Goal: Task Accomplishment & Management: Use online tool/utility

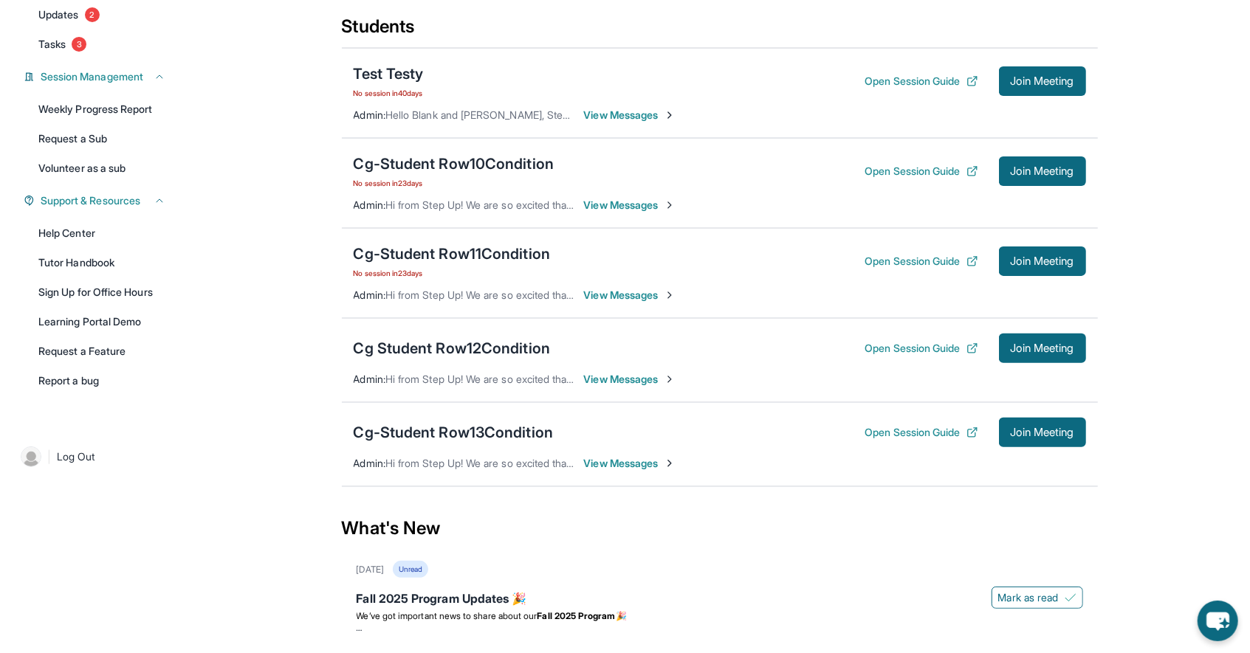
scroll to position [199, 0]
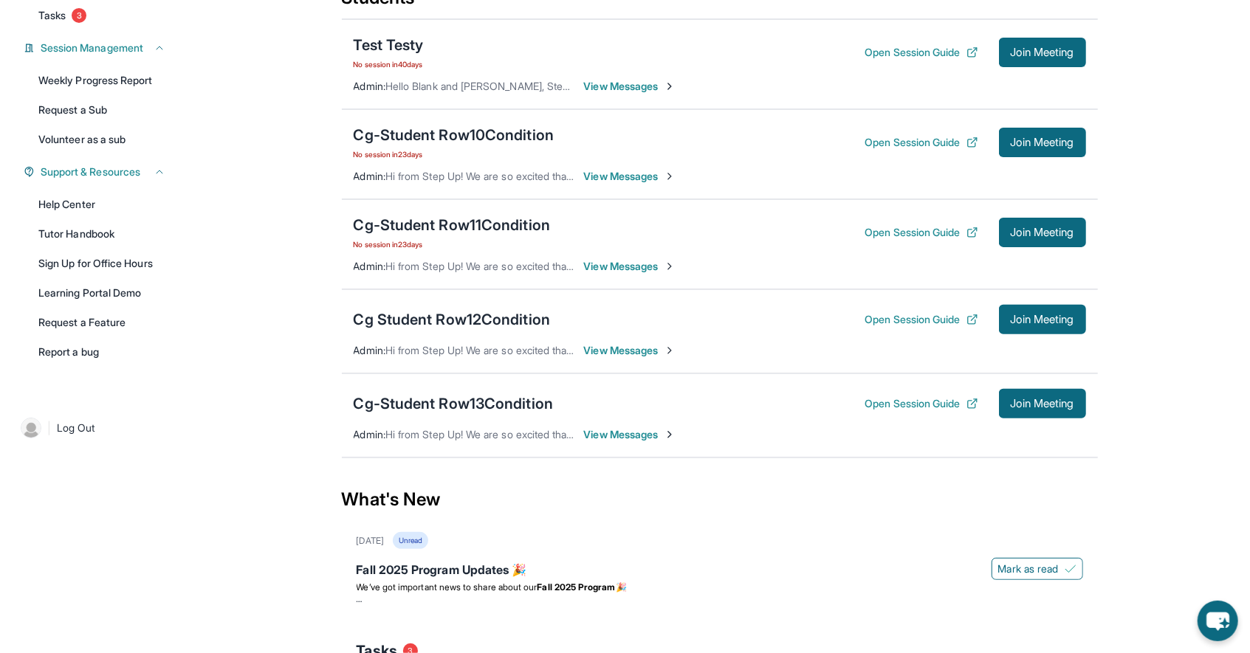
click at [941, 391] on div "Open Session Guide Join Meeting" at bounding box center [975, 404] width 221 height 30
click at [886, 396] on button "Open Session Guide" at bounding box center [921, 403] width 113 height 15
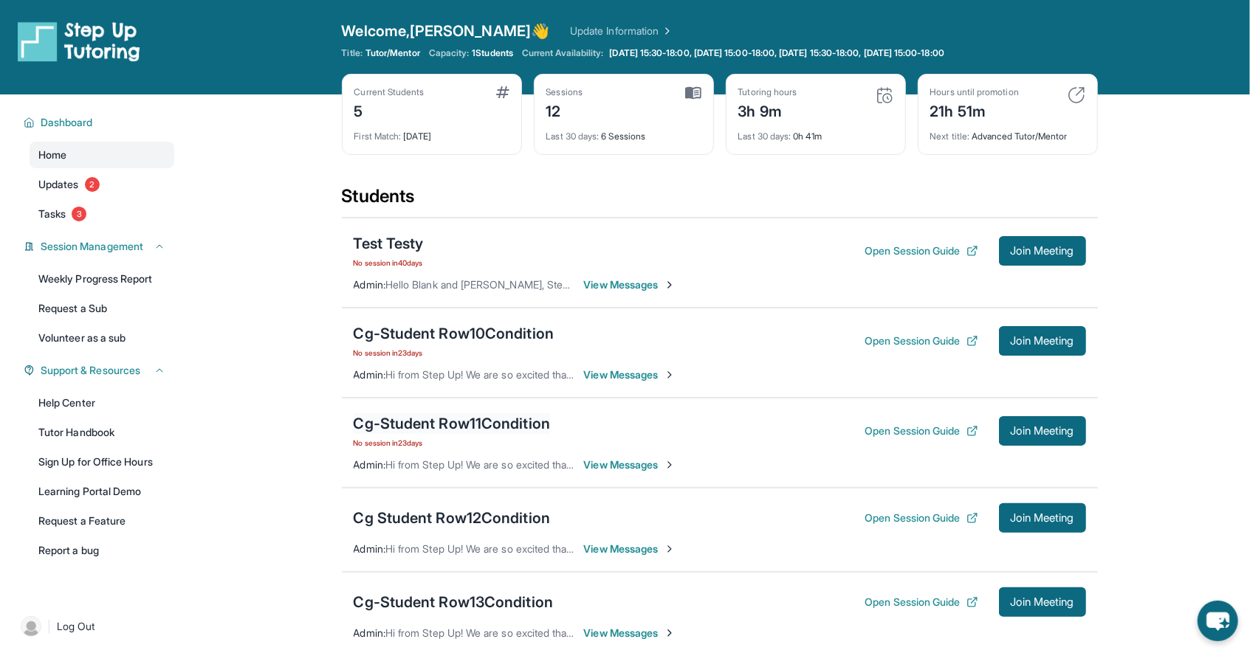
scroll to position [7, 0]
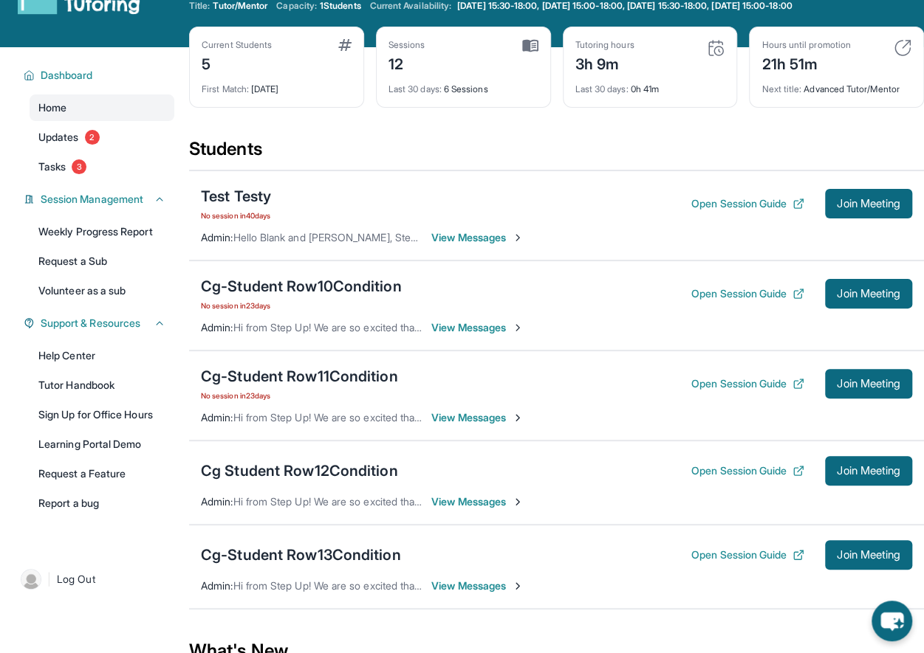
scroll to position [74, 0]
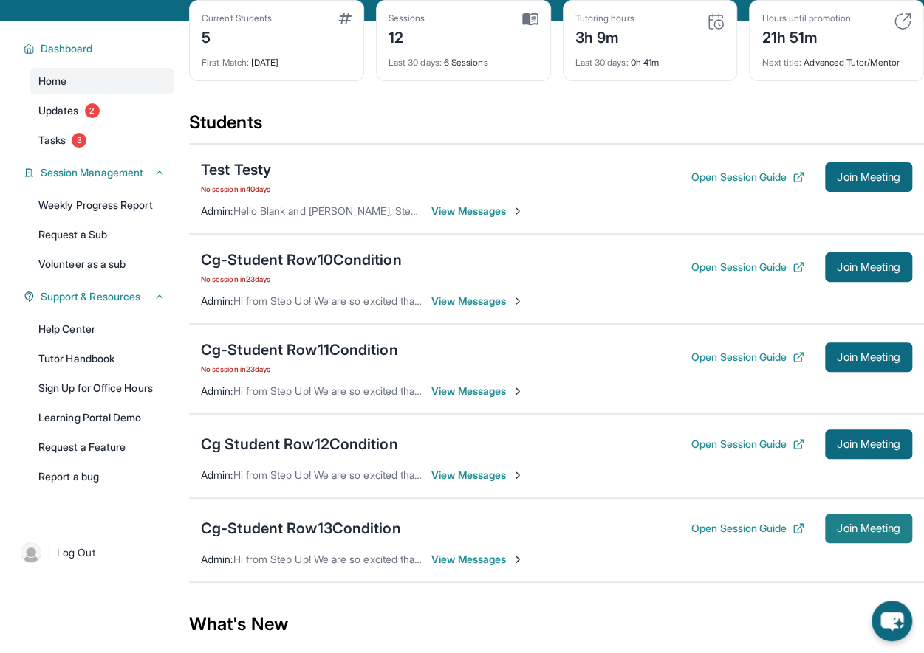
click at [870, 524] on span "Join Meeting" at bounding box center [868, 528] width 63 height 9
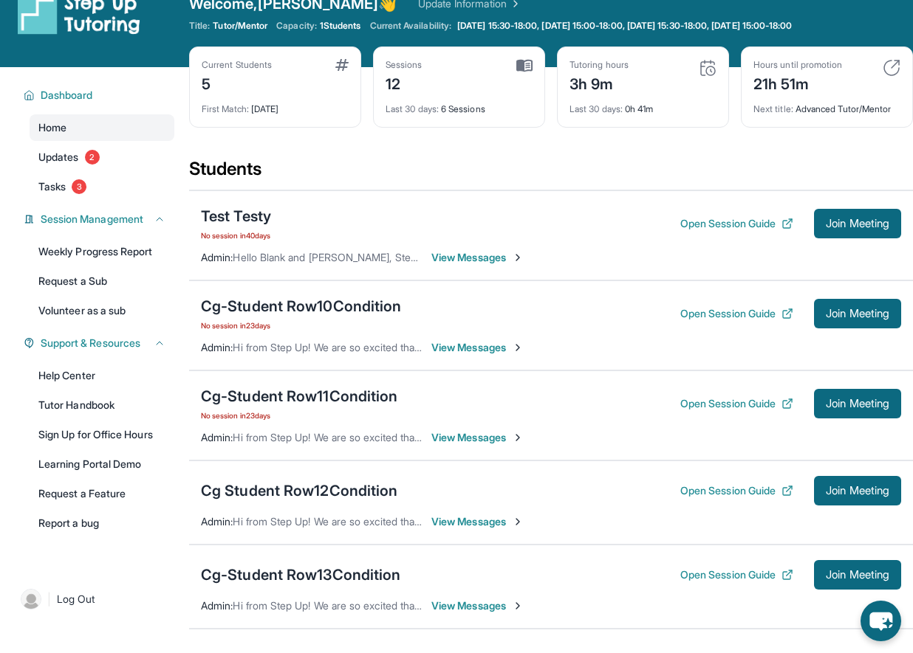
scroll to position [31, 0]
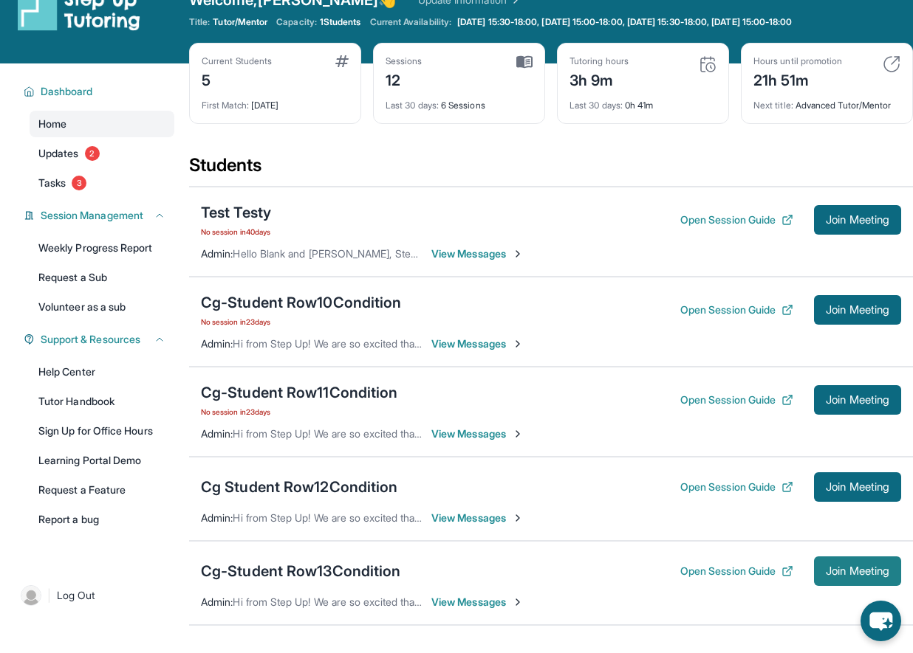
click at [853, 567] on span "Join Meeting" at bounding box center [856, 571] width 63 height 9
